Goal: Navigation & Orientation: Find specific page/section

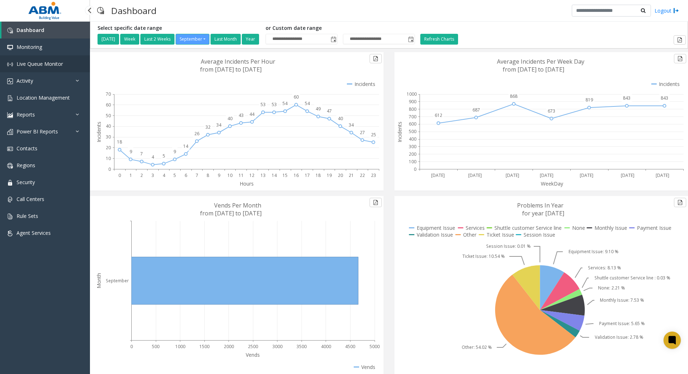
click at [67, 64] on link "Live Queue Monitor" at bounding box center [45, 63] width 90 height 17
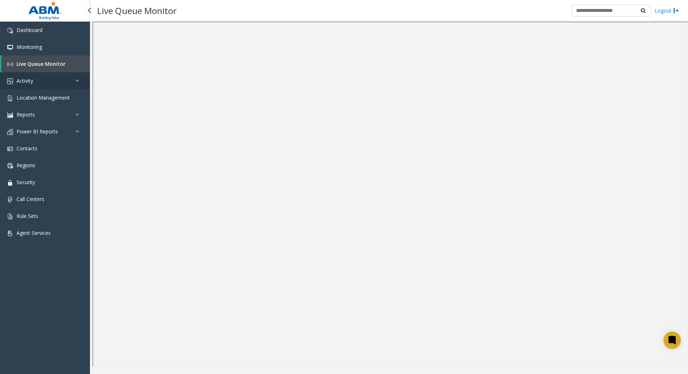
click at [54, 83] on link "Activity" at bounding box center [45, 80] width 90 height 17
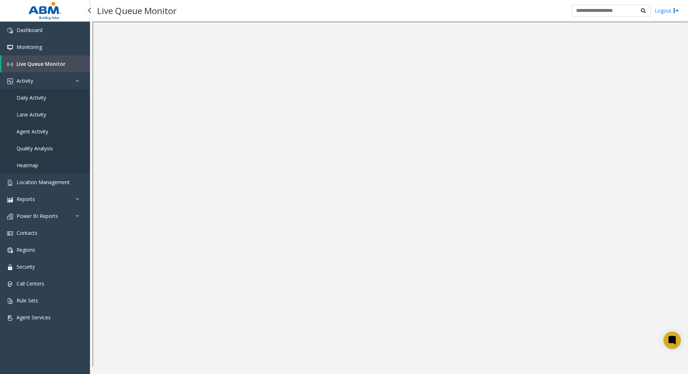
click at [32, 98] on span "Daily Activity" at bounding box center [32, 97] width 30 height 7
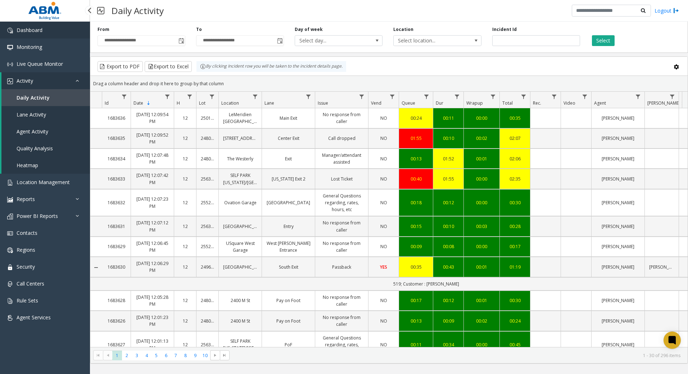
click at [37, 30] on span "Dashboard" at bounding box center [30, 30] width 26 height 7
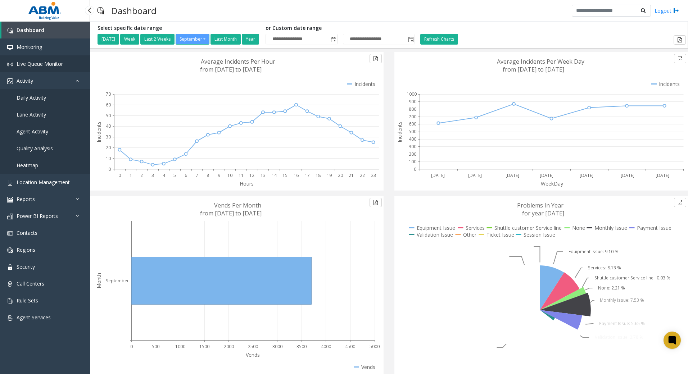
click at [50, 61] on span "Live Queue Monitor" at bounding box center [40, 63] width 46 height 7
